Goal: Task Accomplishment & Management: Use online tool/utility

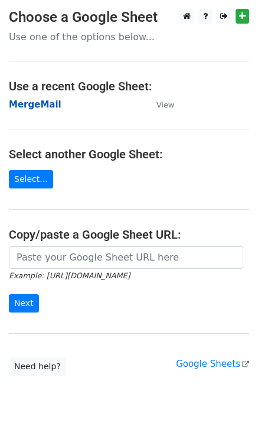
click at [20, 109] on strong "MergeMail" at bounding box center [35, 104] width 53 height 11
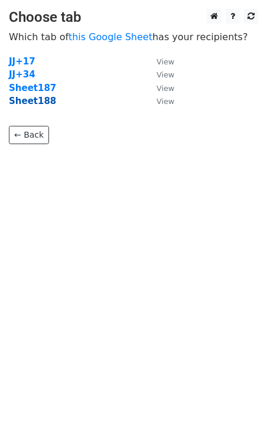
click at [37, 106] on strong "Sheet188" at bounding box center [32, 101] width 47 height 11
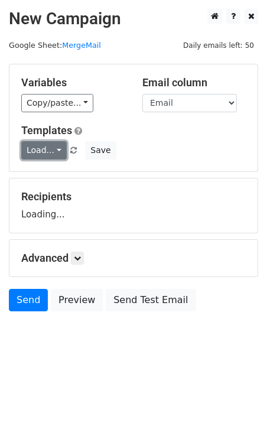
click at [43, 144] on link "Load..." at bounding box center [43, 150] width 45 height 18
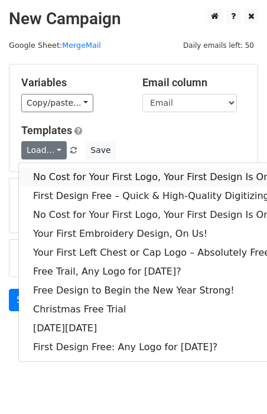
click at [58, 171] on link "No Cost for Your First Logo, Your First Design Is On Us!" at bounding box center [161, 177] width 284 height 19
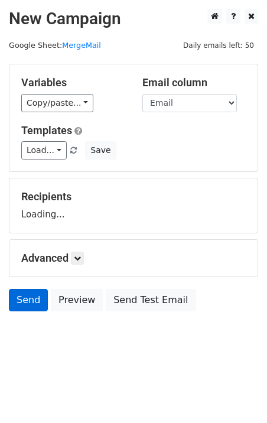
click at [24, 303] on form "Variables Copy/paste... {{Email}} Email column Email Templates Load... No Cost …" at bounding box center [133, 190] width 249 height 253
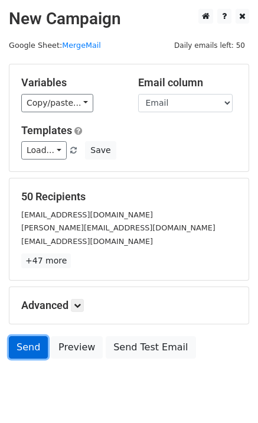
click at [26, 354] on link "Send" at bounding box center [28, 347] width 39 height 22
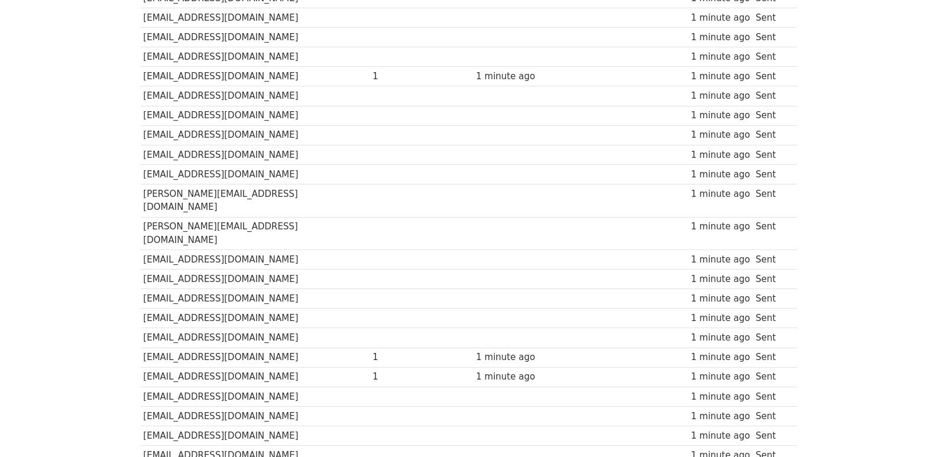
scroll to position [822, 0]
